Goal: Obtain resource: Download file/media

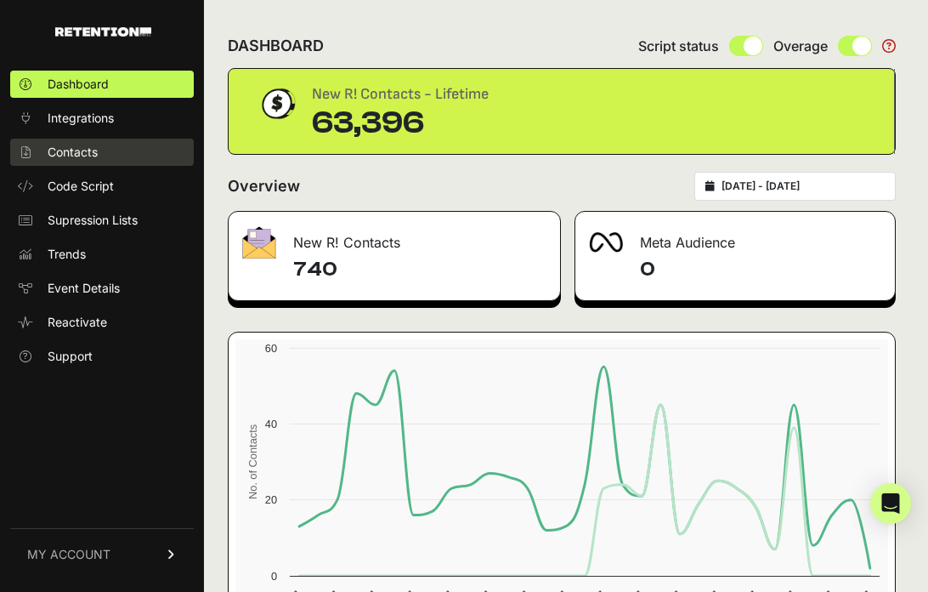
click at [140, 154] on link "Contacts" at bounding box center [102, 152] width 184 height 27
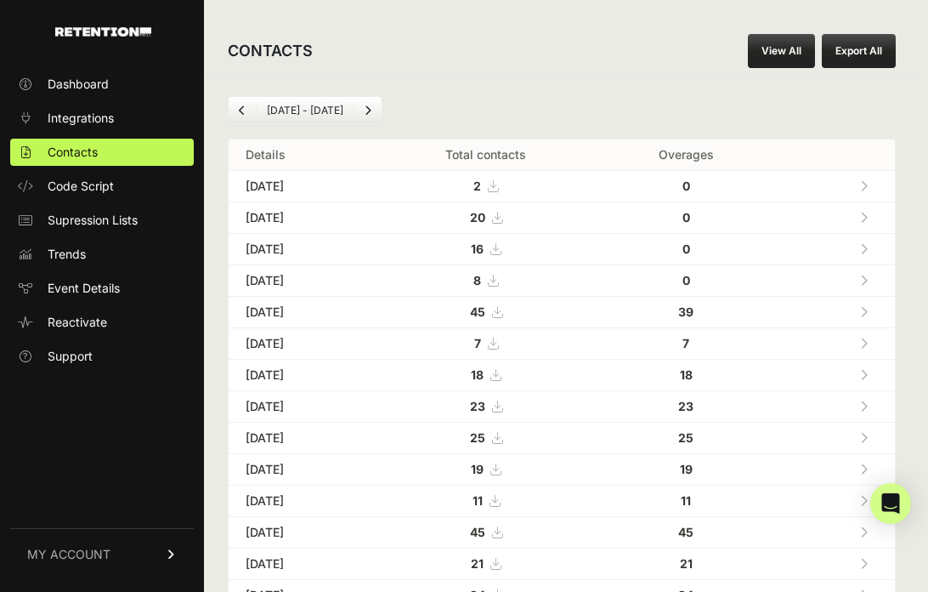
click at [787, 50] on link "View All" at bounding box center [781, 51] width 67 height 34
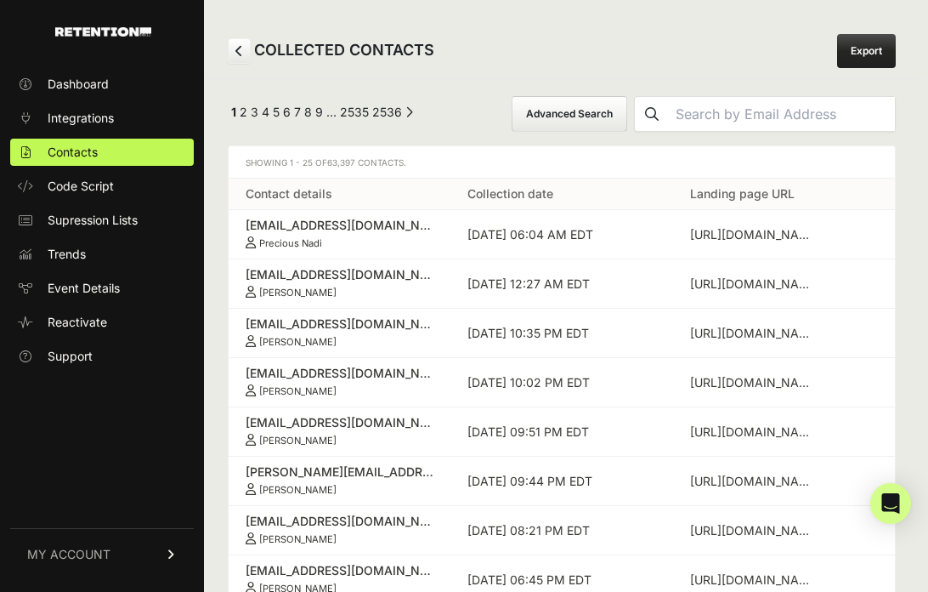
click at [617, 111] on button "Advanced Search" at bounding box center [570, 114] width 116 height 36
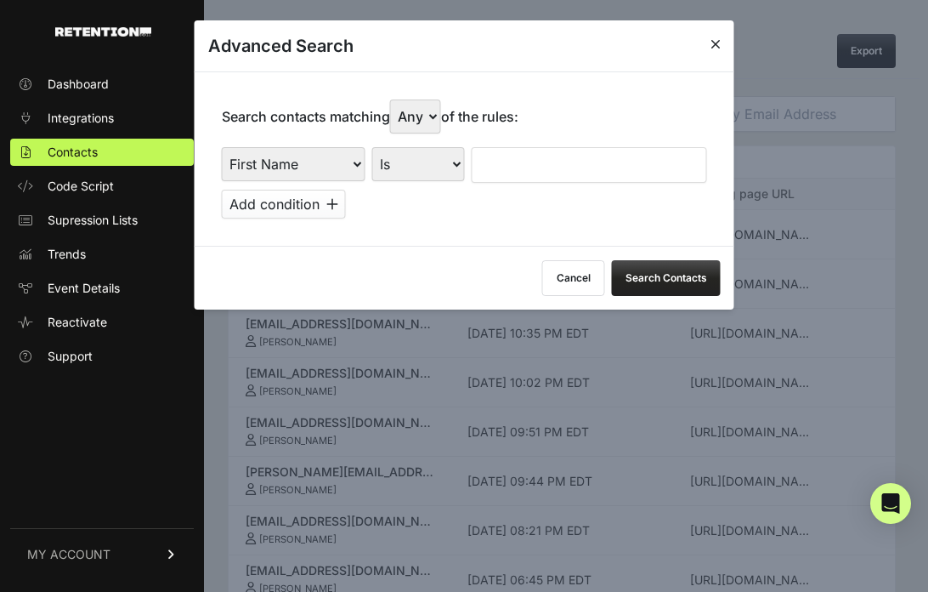
click at [321, 163] on select "First Name Last Name State City Email Email Domain Landing Domain Landing Page …" at bounding box center [294, 164] width 144 height 34
select select "file_date"
click at [222, 147] on select "First Name Last Name State City Email Email Domain Landing Domain Landing Page …" at bounding box center [294, 164] width 144 height 34
click at [421, 157] on select "Is on Is between" at bounding box center [419, 164] width 94 height 34
select select "is_between"
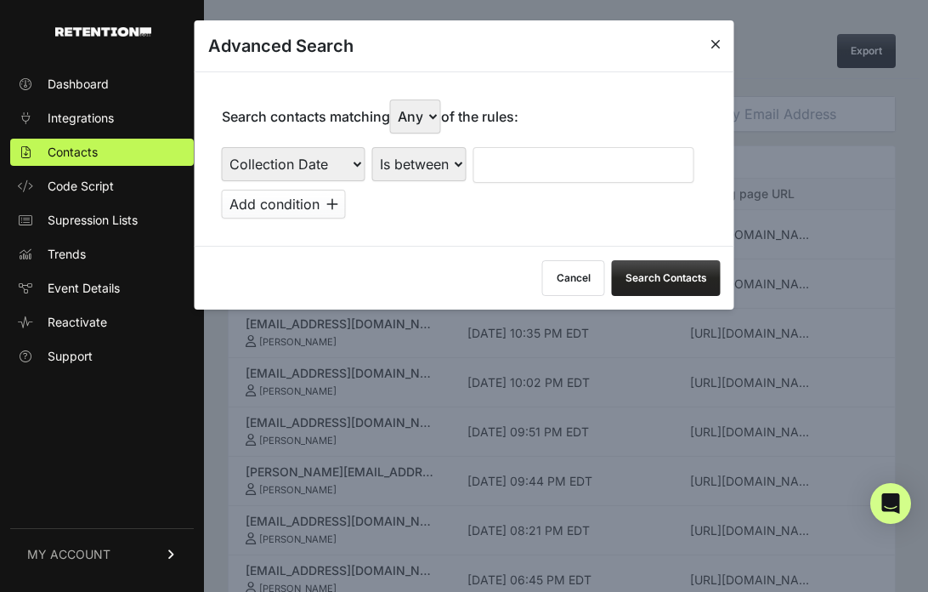
click at [372, 147] on select "Is on Is between" at bounding box center [419, 164] width 94 height 34
click at [512, 150] on input "text" at bounding box center [519, 165] width 90 height 36
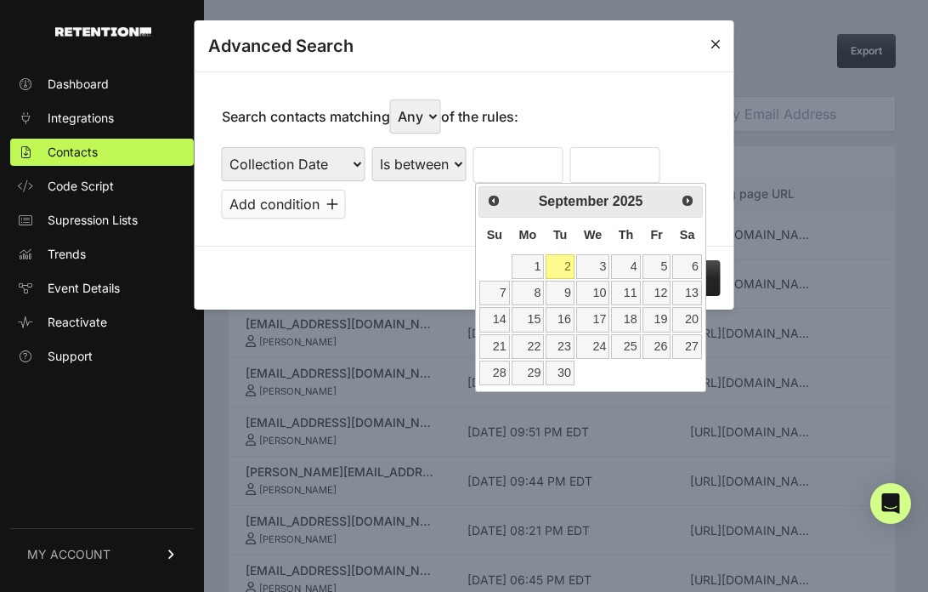
click at [480, 255] on table "Su Mo Tu We Th Fr Sa 1 2 3 4 5 6 7 8 9 10 11 12 13 14 15 16 17 18 19 20 21 22 2…" at bounding box center [591, 302] width 224 height 169
click at [492, 201] on span "Prev" at bounding box center [493, 200] width 14 height 14
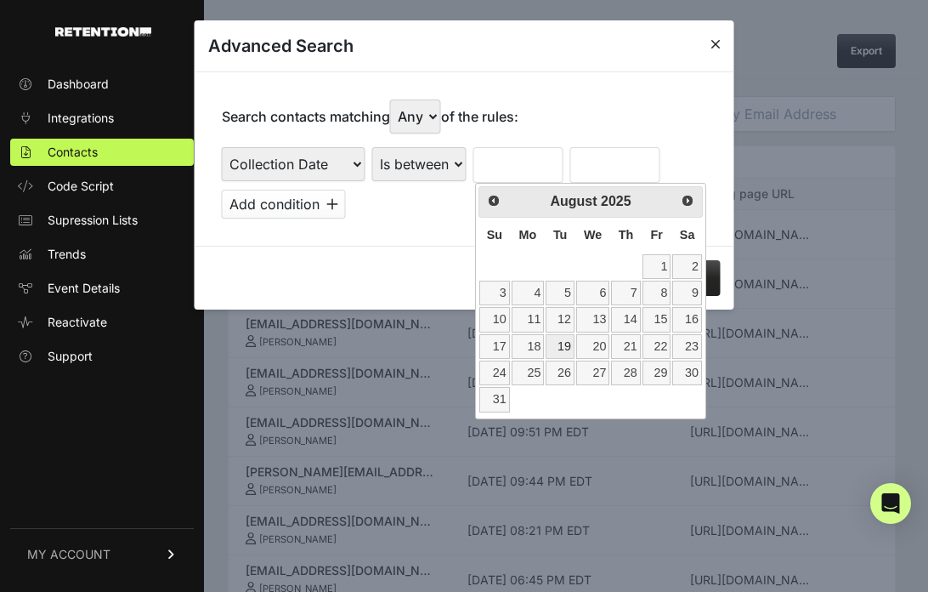
click at [559, 347] on link "19" at bounding box center [560, 346] width 29 height 25
type input "[DATE]"
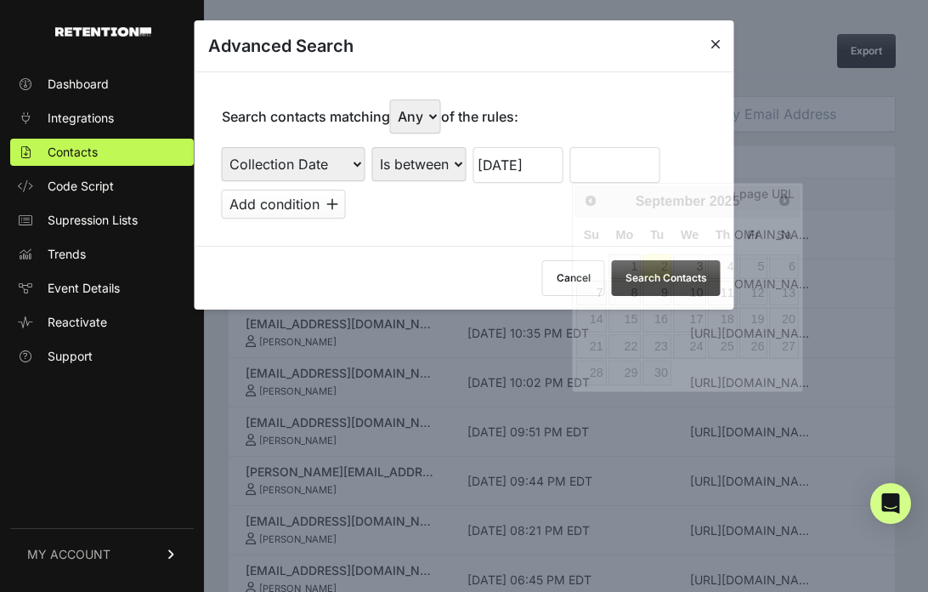
click at [604, 162] on input "text" at bounding box center [615, 165] width 90 height 36
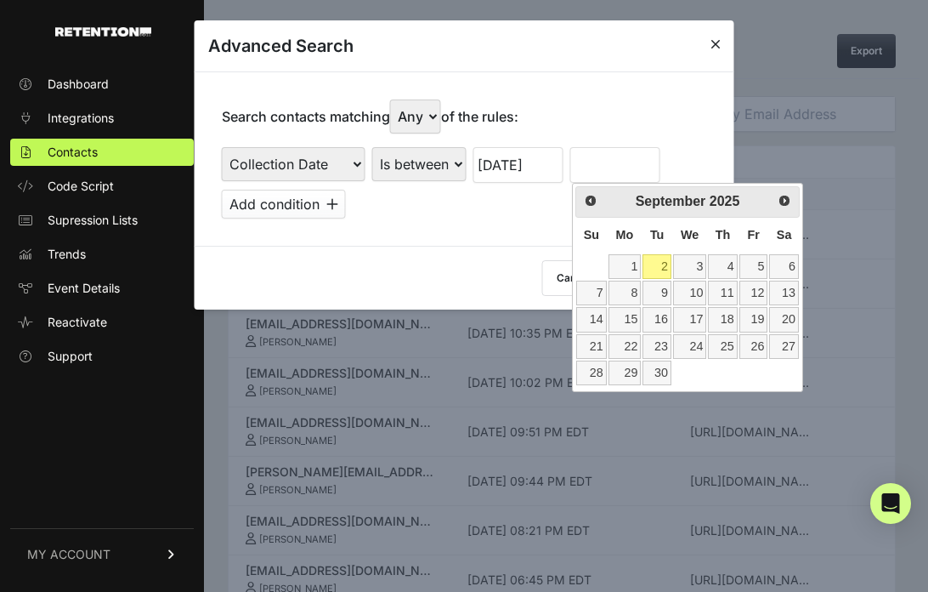
click at [757, 372] on table "Su Mo Tu We Th Fr Sa 1 2 3 4 5 6 7 8 9 10 11 12 13 14 15 16 17 18 19 20 21 22 2…" at bounding box center [688, 302] width 224 height 169
click at [660, 264] on link "2" at bounding box center [657, 266] width 29 height 25
type input "[DATE]"
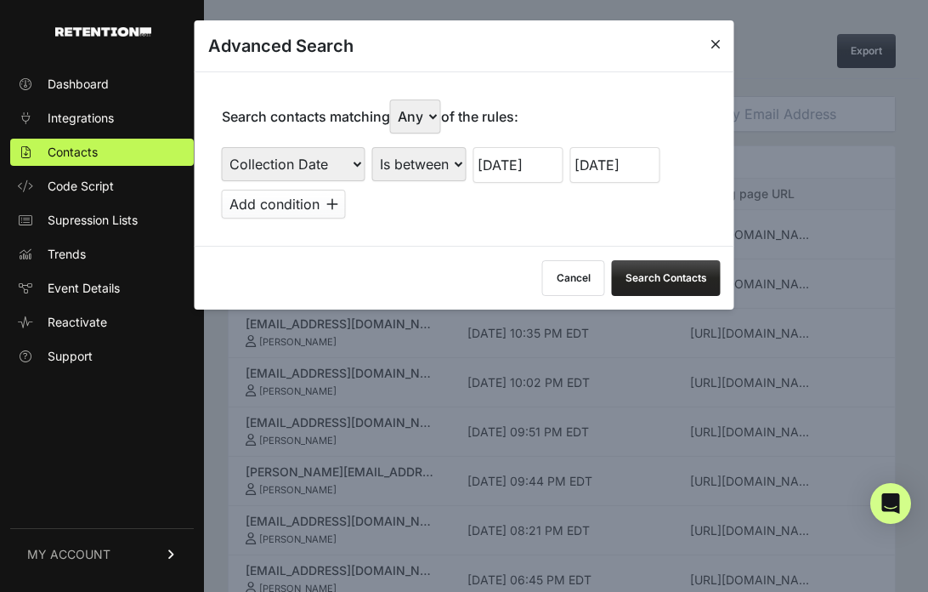
click at [659, 277] on button "Search Contacts" at bounding box center [666, 278] width 109 height 36
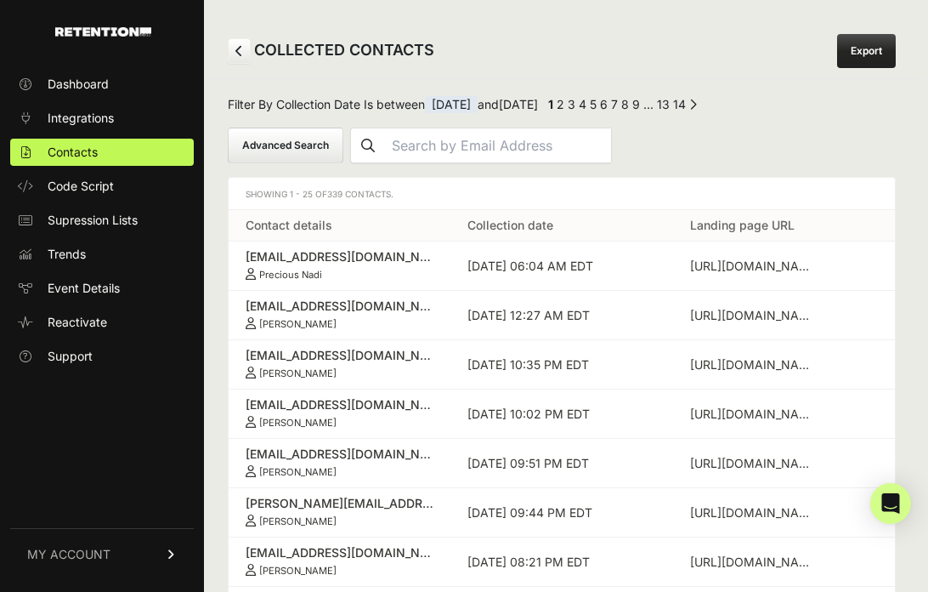
click at [876, 43] on link "Export" at bounding box center [866, 51] width 59 height 34
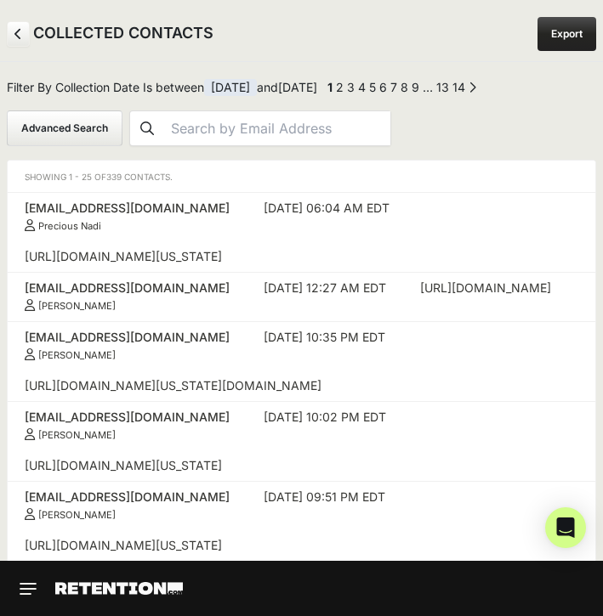
scroll to position [375, 0]
